Goal: Information Seeking & Learning: Learn about a topic

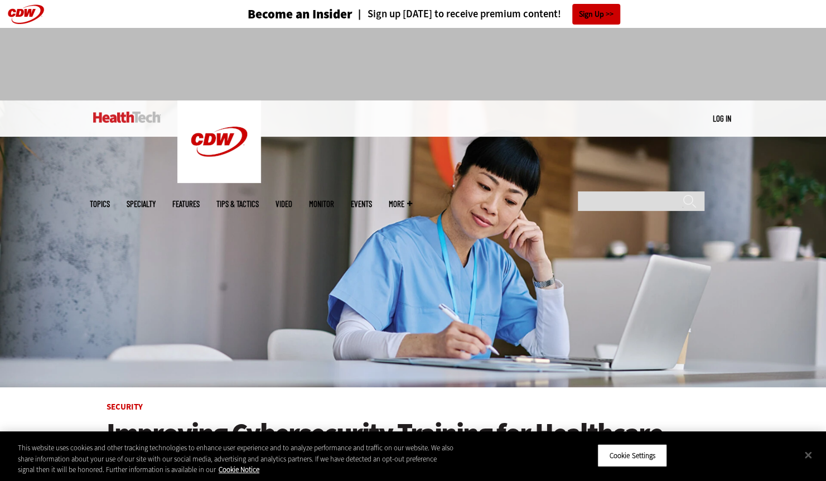
click at [110, 200] on span "Topics" at bounding box center [100, 204] width 20 height 8
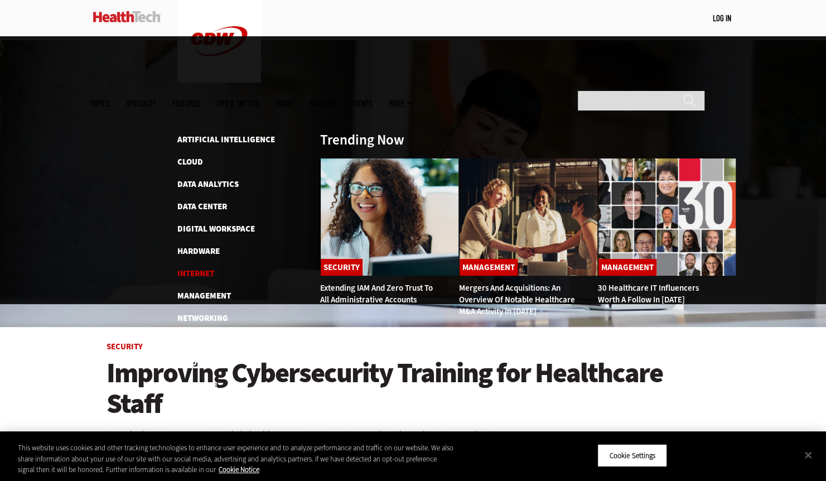
scroll to position [112, 0]
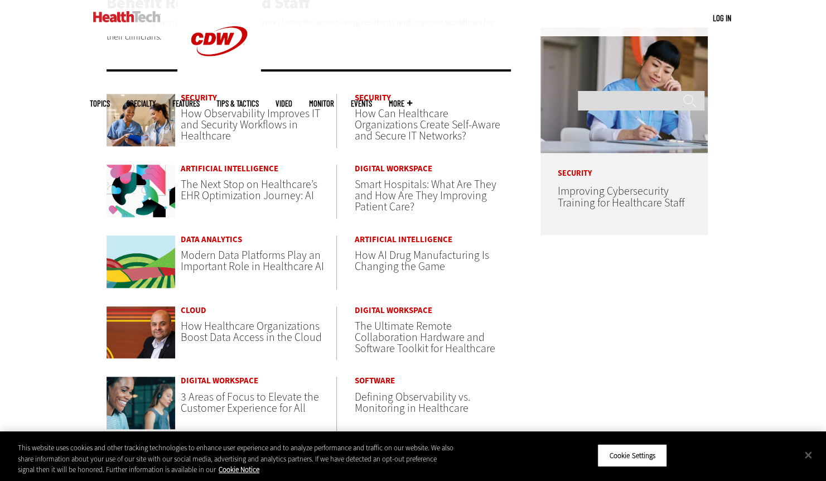
scroll to position [836, 0]
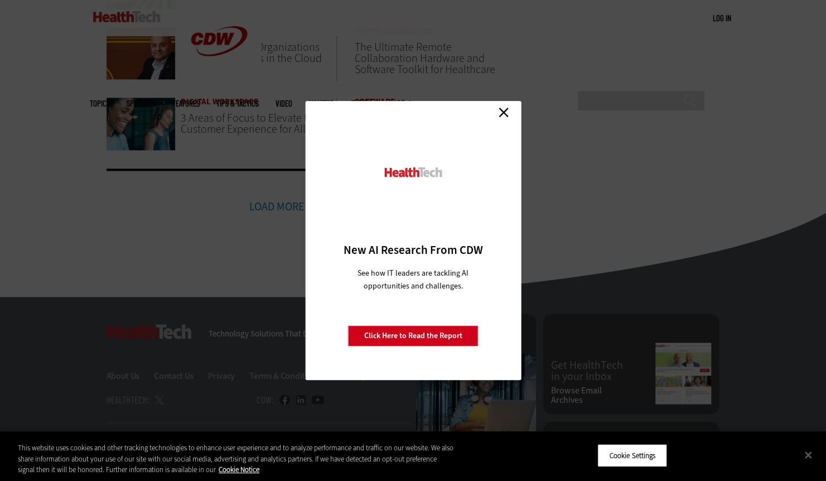
click at [505, 115] on link "Close" at bounding box center [503, 112] width 17 height 17
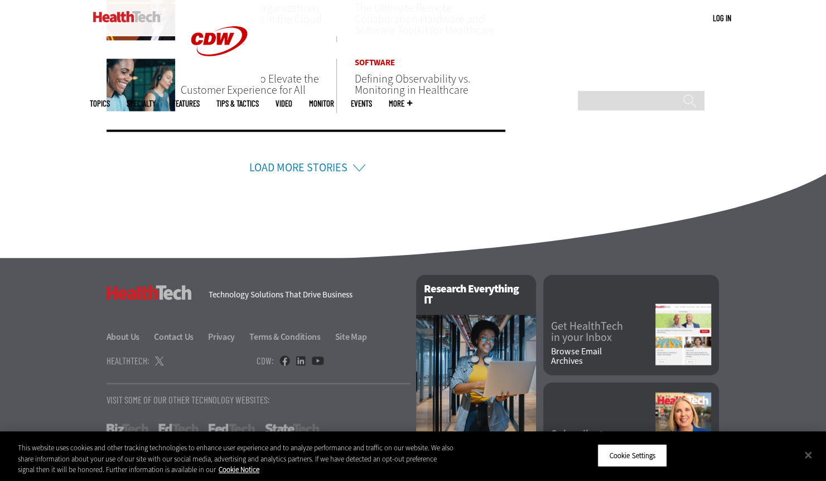
scroll to position [920, 0]
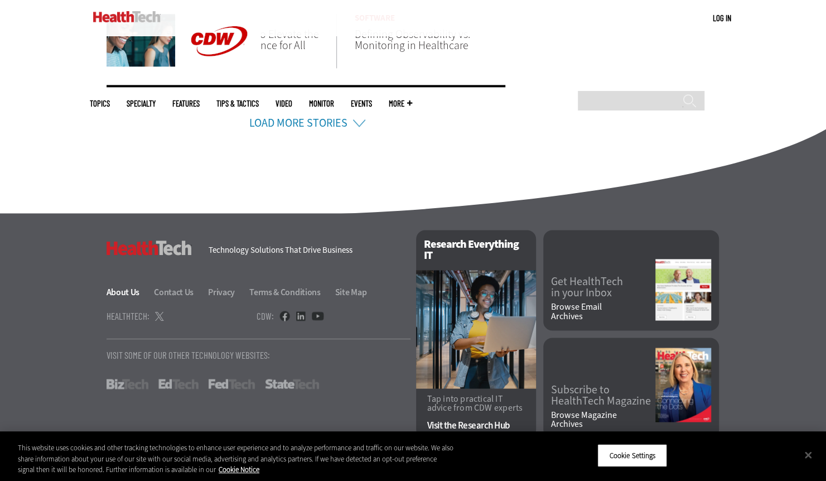
click at [139, 292] on link "About Us" at bounding box center [130, 292] width 46 height 12
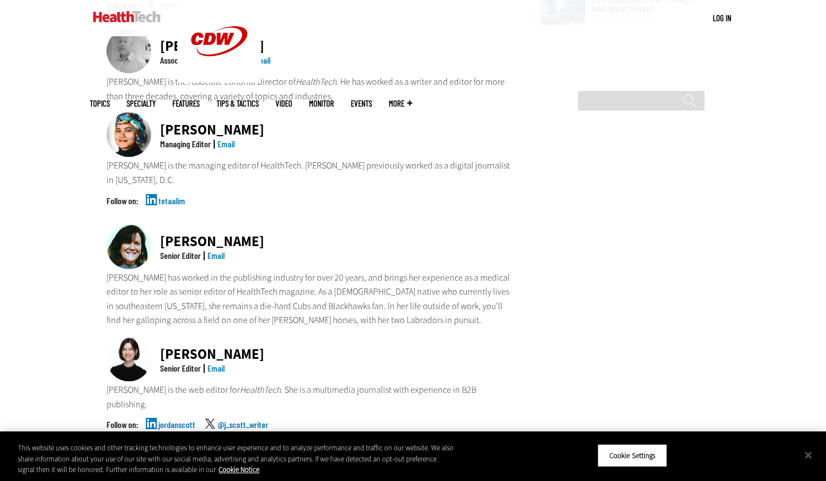
scroll to position [781, 0]
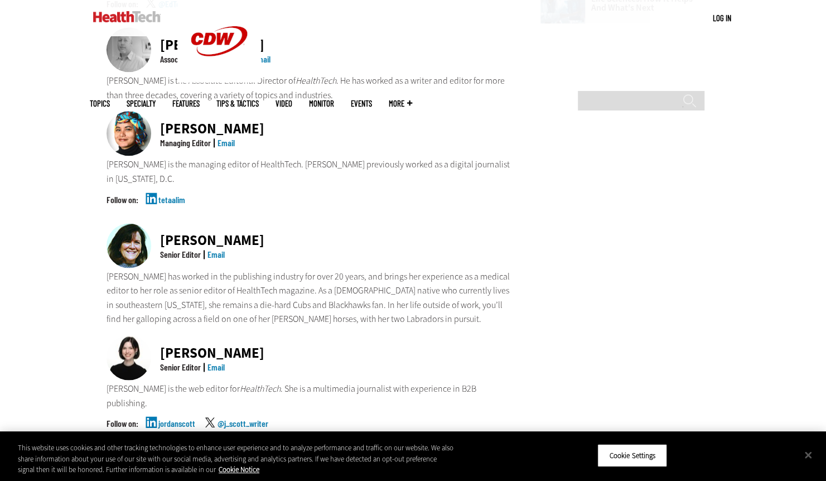
click at [186, 233] on div "Jean Dal Porto" at bounding box center [212, 240] width 104 height 14
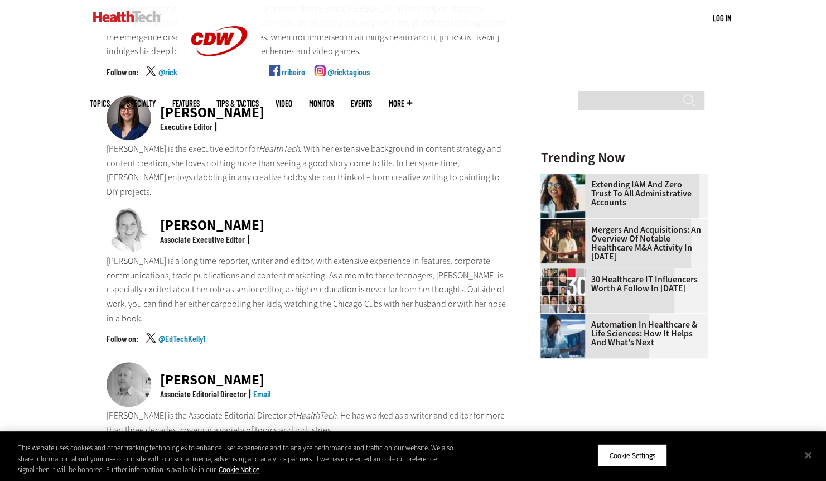
scroll to position [223, 0]
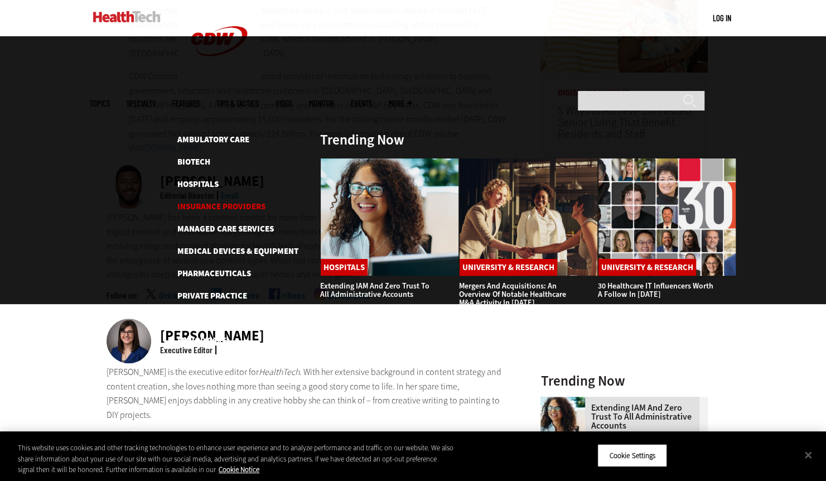
click at [209, 201] on link "Insurance Providers" at bounding box center [221, 206] width 88 height 11
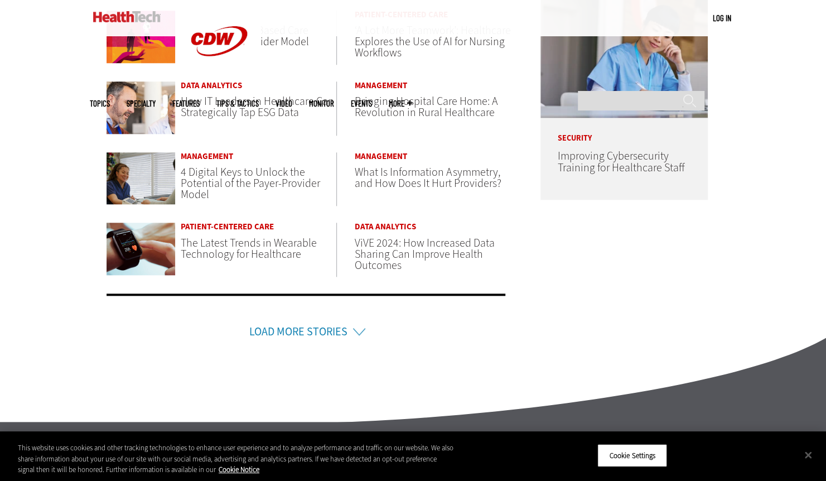
scroll to position [613, 0]
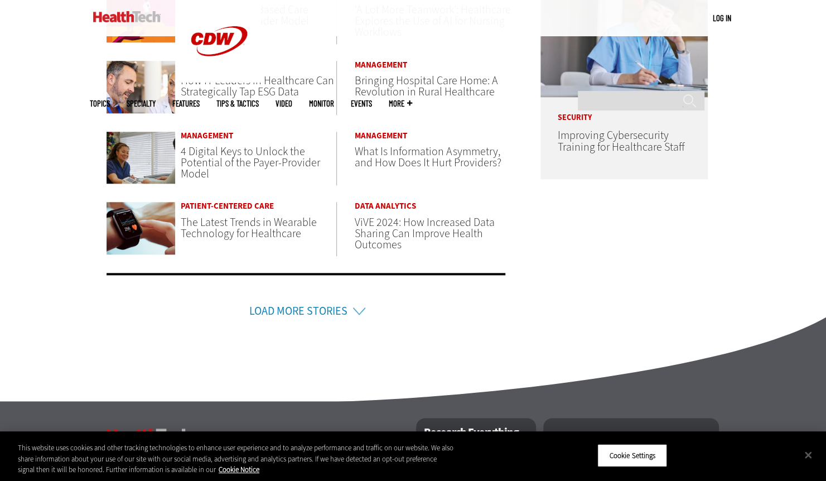
click at [368, 308] on li "Load More Stories" at bounding box center [306, 296] width 399 height 47
click at [351, 310] on li "Load More Stories" at bounding box center [306, 296] width 399 height 47
click at [306, 317] on link "Load More Stories" at bounding box center [298, 310] width 98 height 15
click at [300, 318] on li "Load More Stories" at bounding box center [306, 296] width 399 height 47
click at [309, 304] on link "Load More Stories" at bounding box center [298, 310] width 98 height 15
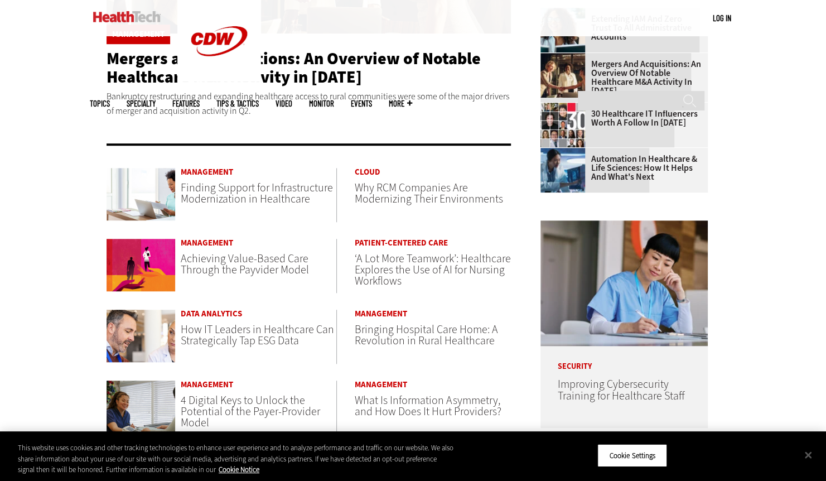
scroll to position [56, 0]
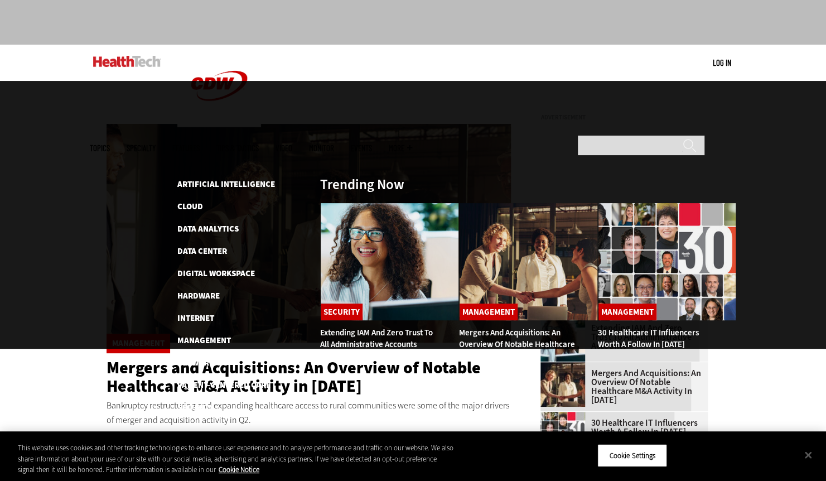
click at [110, 144] on span "Topics" at bounding box center [100, 148] width 20 height 8
click at [111, 51] on link at bounding box center [126, 61] width 67 height 33
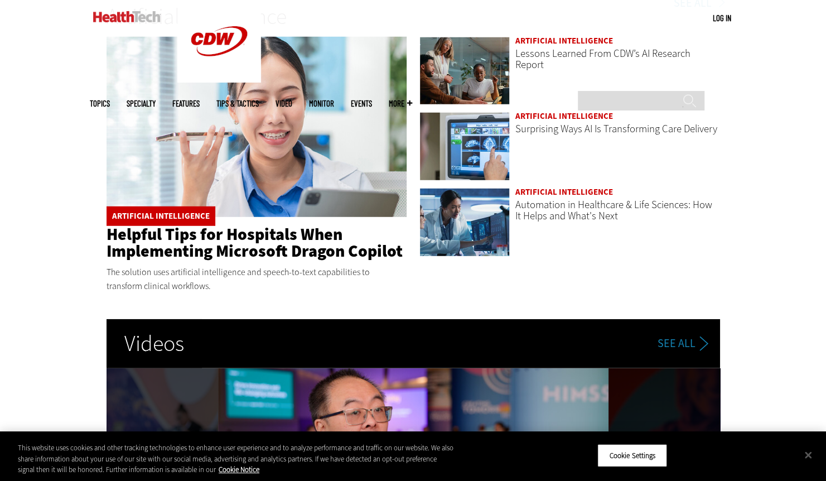
scroll to position [1673, 0]
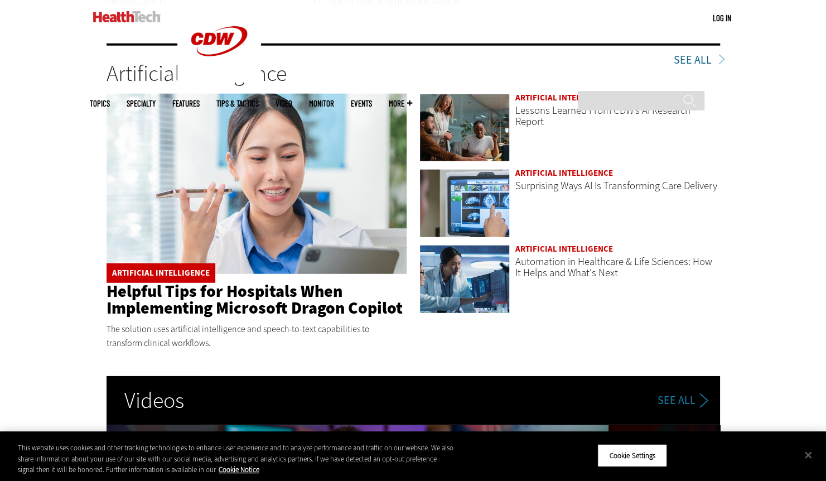
click at [685, 55] on link "See All" at bounding box center [697, 60] width 46 height 11
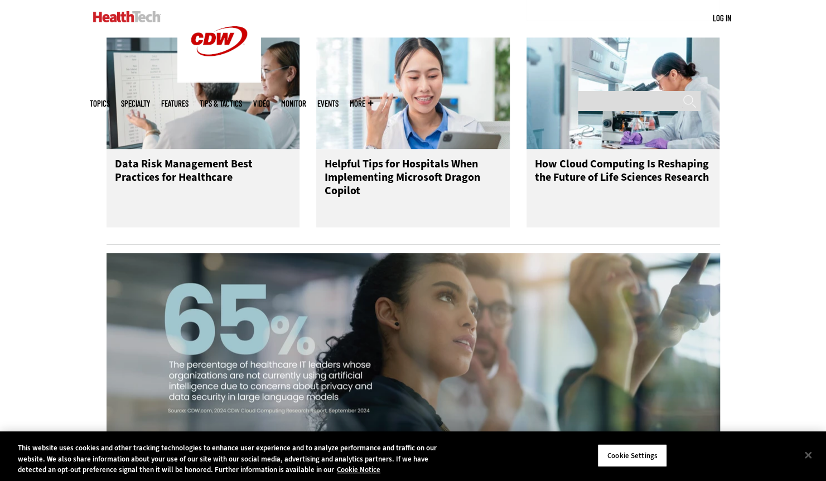
scroll to position [948, 0]
